Goal: Use online tool/utility: Use online tool/utility

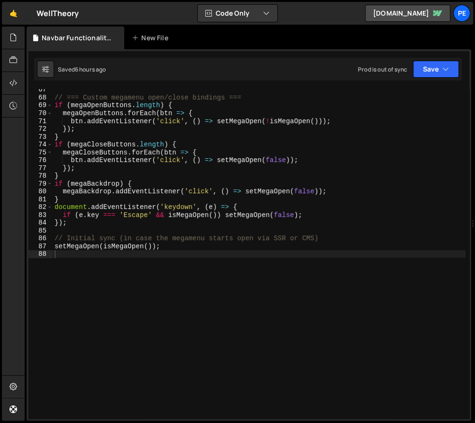
scroll to position [520, 0]
click at [315, 245] on div "// === Custom megamenu open/close bindings === if ( megaOpenButtons . length ) …" at bounding box center [259, 258] width 413 height 346
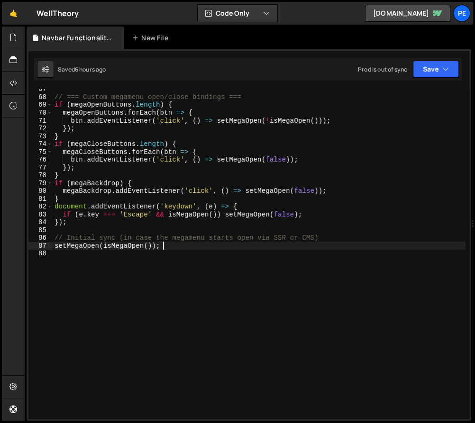
type textarea "setMegaOpen(isMegaOpen());"
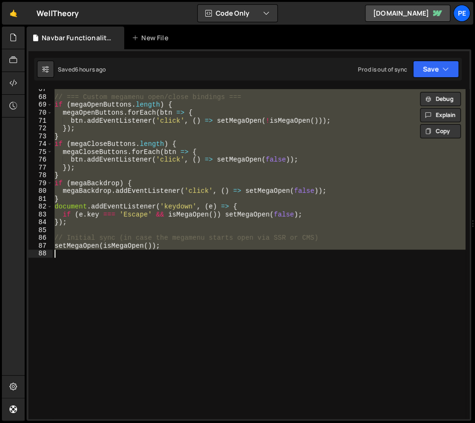
paste textarea
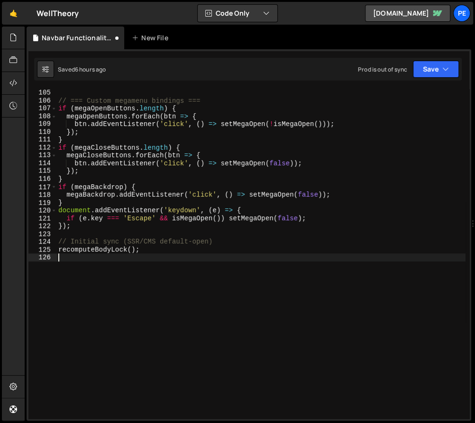
scroll to position [814, 0]
click at [225, 177] on div "} // === Custom megamenu bindings === if ( megaOpenButtons . length ) { megaOpe…" at bounding box center [260, 255] width 409 height 346
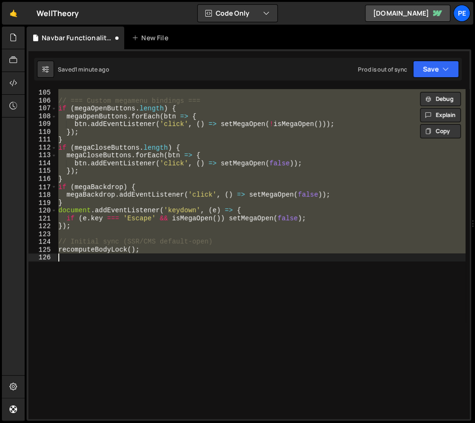
type textarea "setMegaOpen(isMegaOpen());"
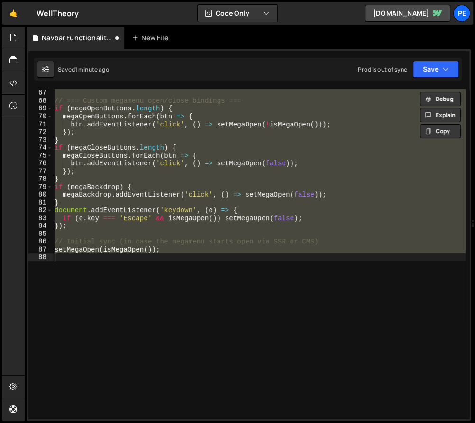
scroll to position [516, 0]
click at [158, 277] on div "} // === Custom megamenu open/close bindings === if ( megaOpenButtons . length …" at bounding box center [259, 254] width 413 height 330
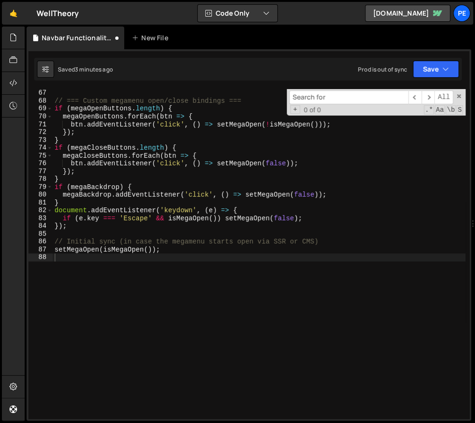
type textarea "}"
click at [320, 204] on div "} // === Custom megamenu open/close bindings === if ( megaOpenButtons . length …" at bounding box center [259, 255] width 413 height 346
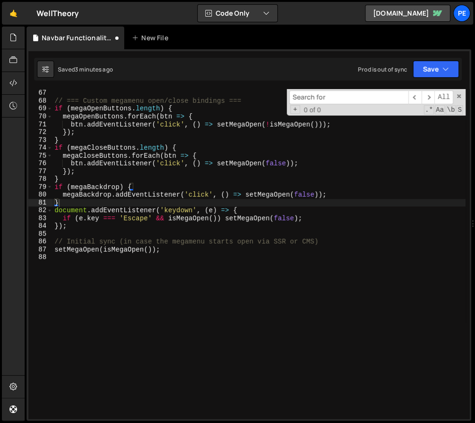
paste input "data-nav--locked"
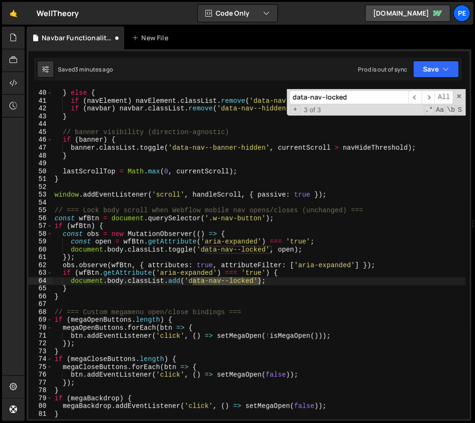
scroll to position [70, 0]
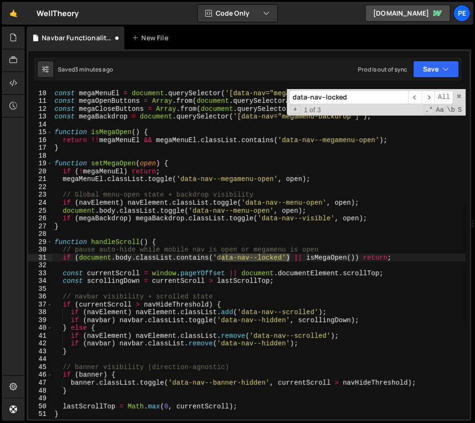
type input "data-nav--locked"
type textarea "// Global menu-open state + backdrop visibility"
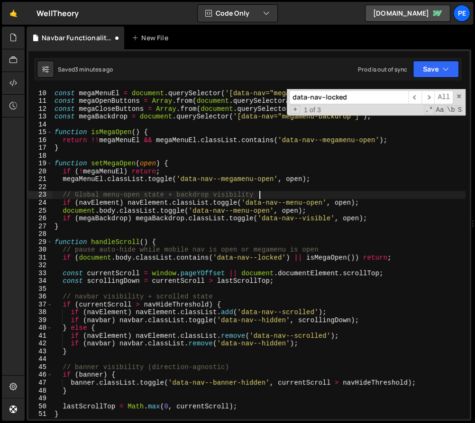
click at [281, 197] on div "// Custom megamenu elements (no Webflow dependency) const megaMenuEl = document…" at bounding box center [259, 255] width 413 height 346
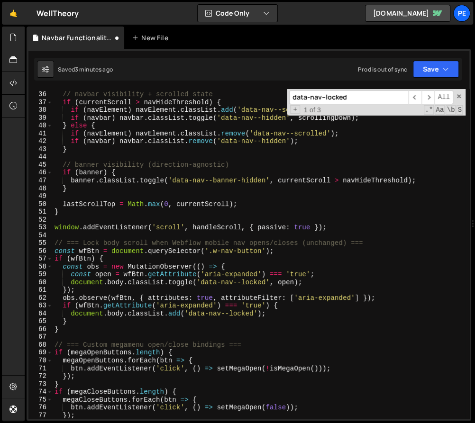
scroll to position [520, 0]
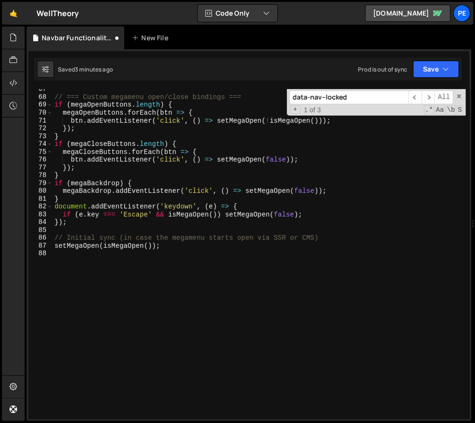
click at [216, 293] on div "// === Custom megamenu open/close bindings === if ( megaOpenButtons . length ) …" at bounding box center [259, 258] width 413 height 346
type textarea "setMegaOpen(isMegaOpen());"
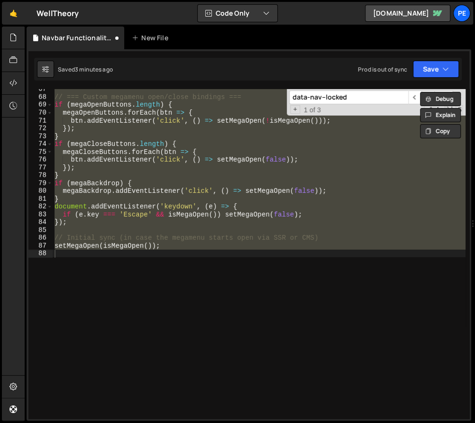
click at [355, 97] on input "data-nav--locked" at bounding box center [348, 98] width 119 height 14
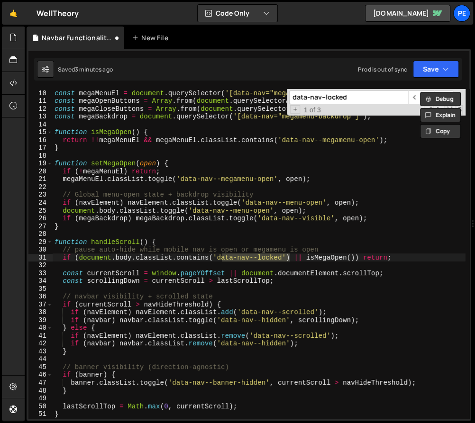
scroll to position [70, 0]
click at [278, 269] on div "// Custom megamenu elements (no Webflow dependency) const megaMenuEl = document…" at bounding box center [259, 255] width 413 height 346
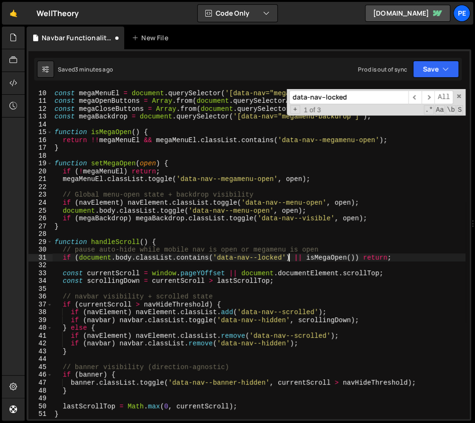
click at [287, 260] on div "// Custom megamenu elements (no Webflow dependency) const megaMenuEl = document…" at bounding box center [259, 255] width 413 height 346
type textarea "if (document.body.classList.contains('data-nav--locked') || isMegaOpen()) retur…"
drag, startPoint x: 288, startPoint y: 259, endPoint x: 222, endPoint y: 260, distance: 65.9
click at [222, 260] on div "// Custom megamenu elements (no Webflow dependency) const megaMenuEl = document…" at bounding box center [259, 255] width 413 height 346
paste input "-"
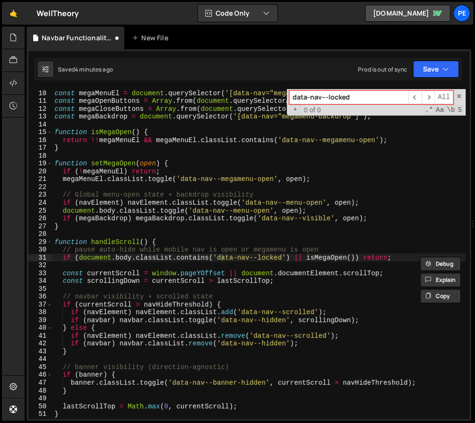
type input "data-nav---locked"
click at [460, 95] on span at bounding box center [458, 96] width 7 height 7
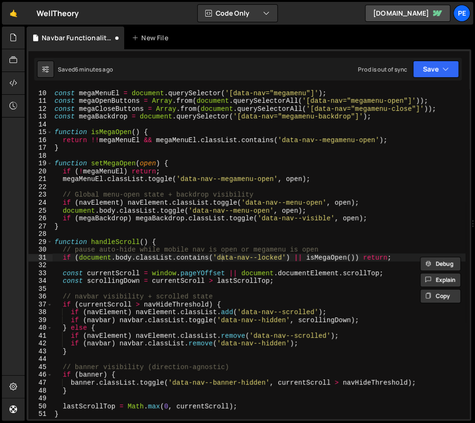
type textarea "setMegaOpen(isMegaOpen());"
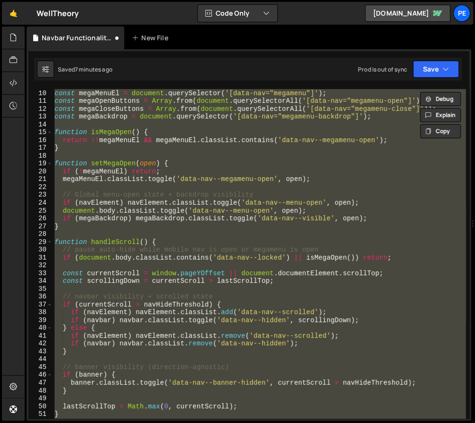
paste textarea
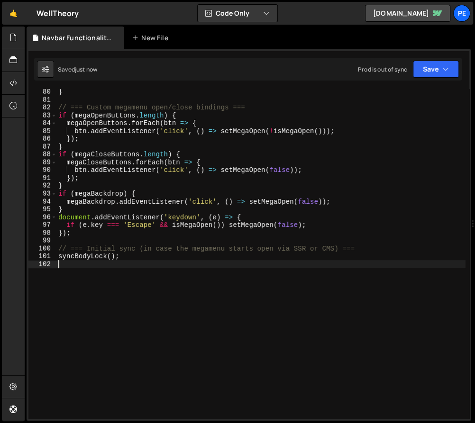
scroll to position [629, 0]
